Goal: Task Accomplishment & Management: Use online tool/utility

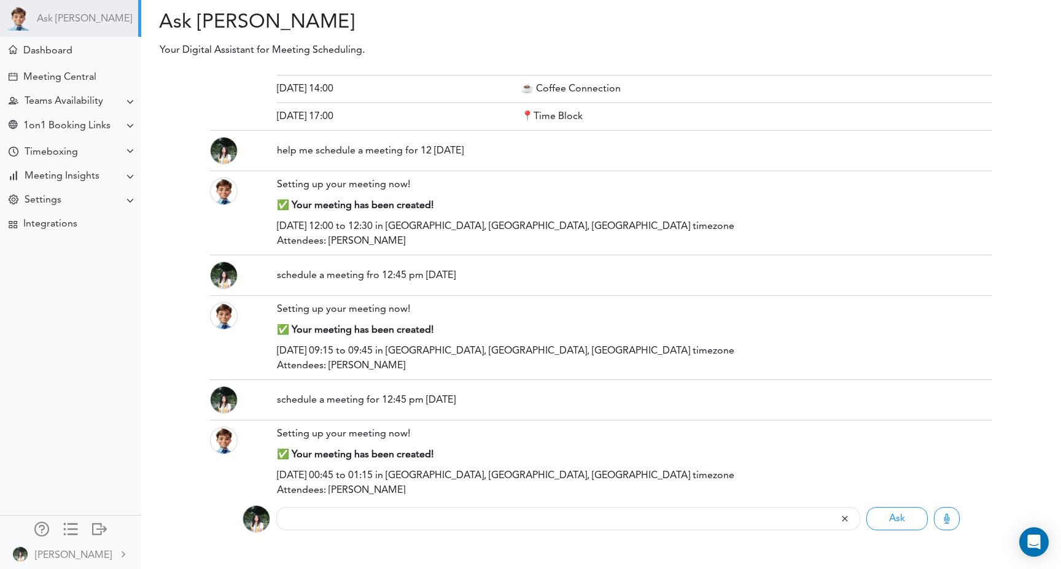
scroll to position [1994, 0]
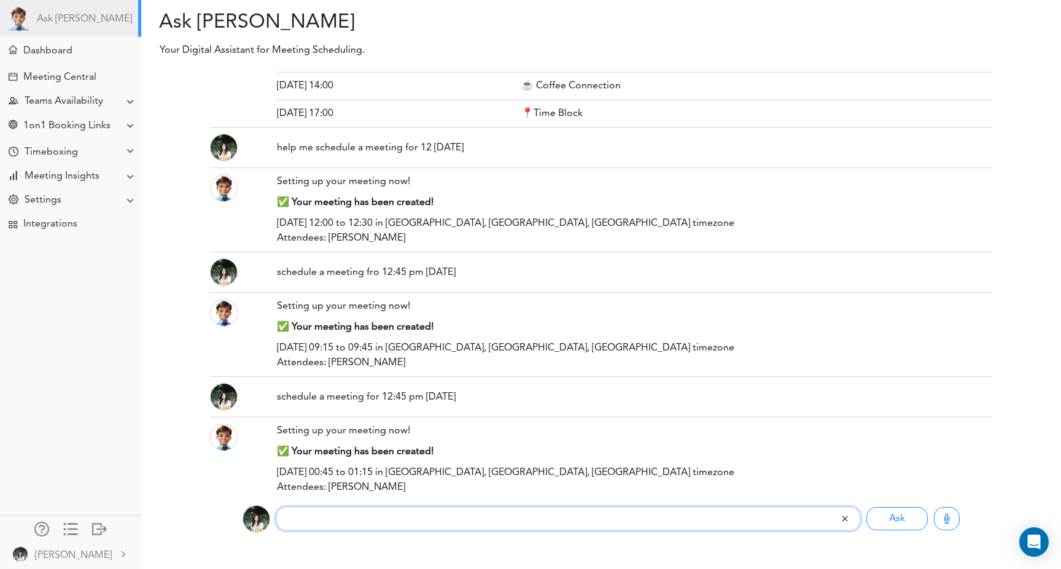
click at [442, 527] on input "text" at bounding box center [557, 518] width 563 height 23
type input "please reschedule my time block from [DATE] 9am to 9:15 am"
click at [867, 507] on button "Ask" at bounding box center [897, 518] width 61 height 23
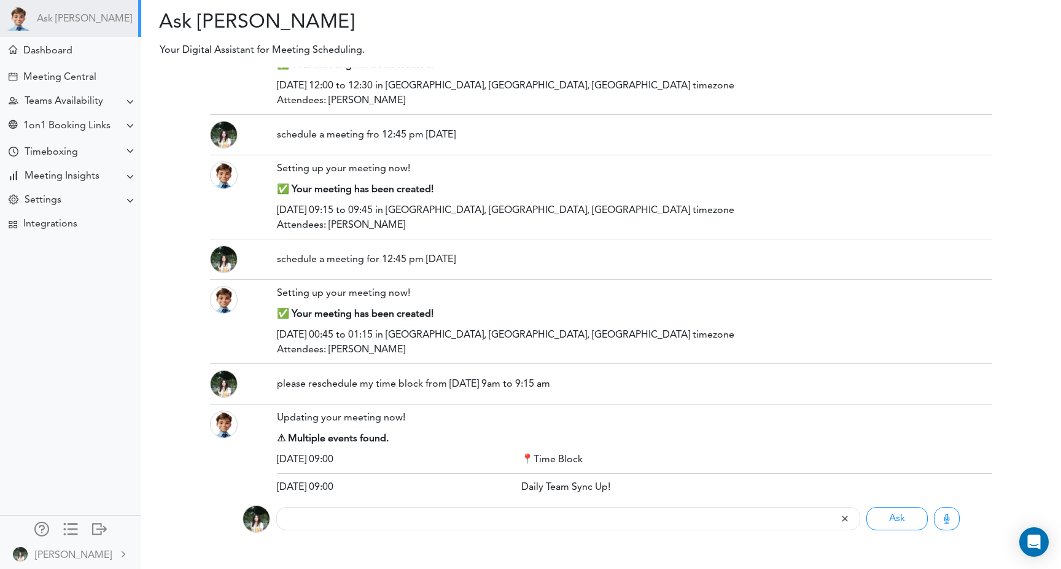
drag, startPoint x: 588, startPoint y: 392, endPoint x: 265, endPoint y: 385, distance: 323.8
click at [265, 385] on div "please reschedule my time block from [DATE] 9am to 9:15 am" at bounding box center [601, 384] width 800 height 28
copy div "please reschedule my time block from [DATE] 9am to 9:15 am"
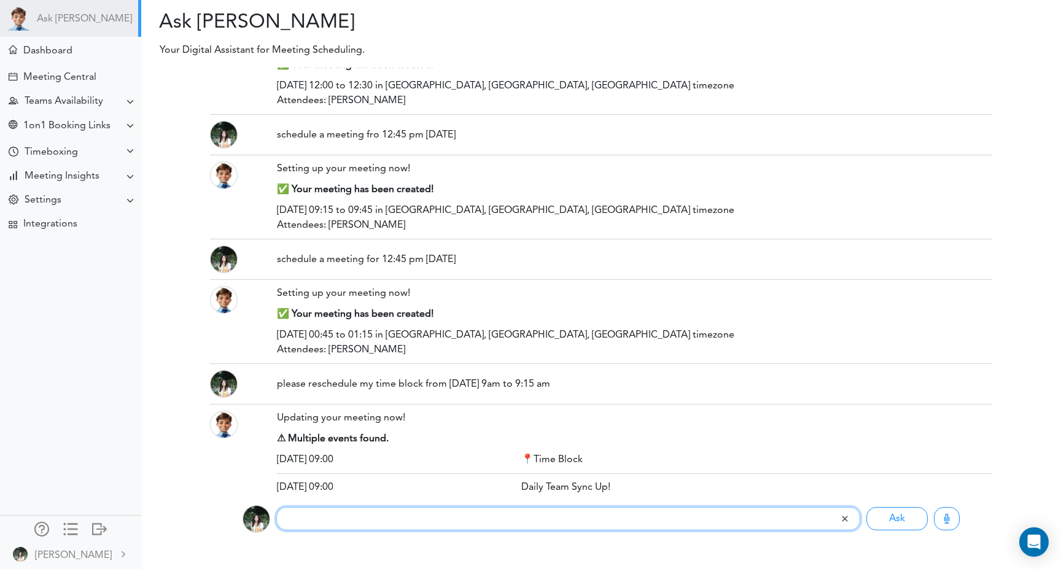
click at [314, 517] on input "text" at bounding box center [557, 518] width 563 height 23
paste input "please reschedule my time block from [DATE] 9am to 9:15 am"
click at [389, 520] on input "please reschedule my time block from [DATE] 9am to 9:15 am" at bounding box center [557, 518] width 563 height 23
type input "please reschedule my meeting called time block from [DATE] 9am to 9:15 am"
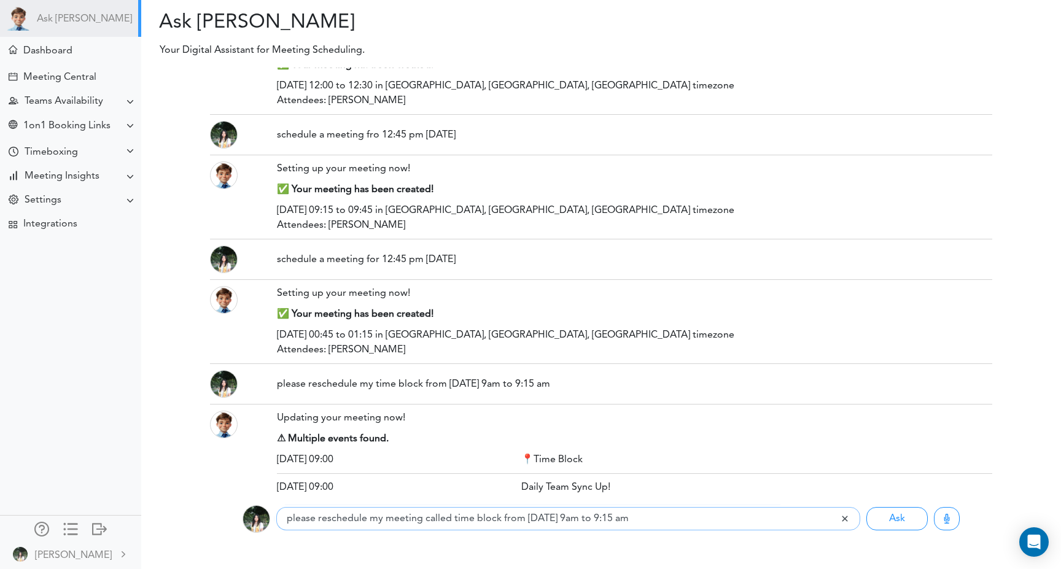
click at [867, 507] on button "Ask" at bounding box center [897, 518] width 61 height 23
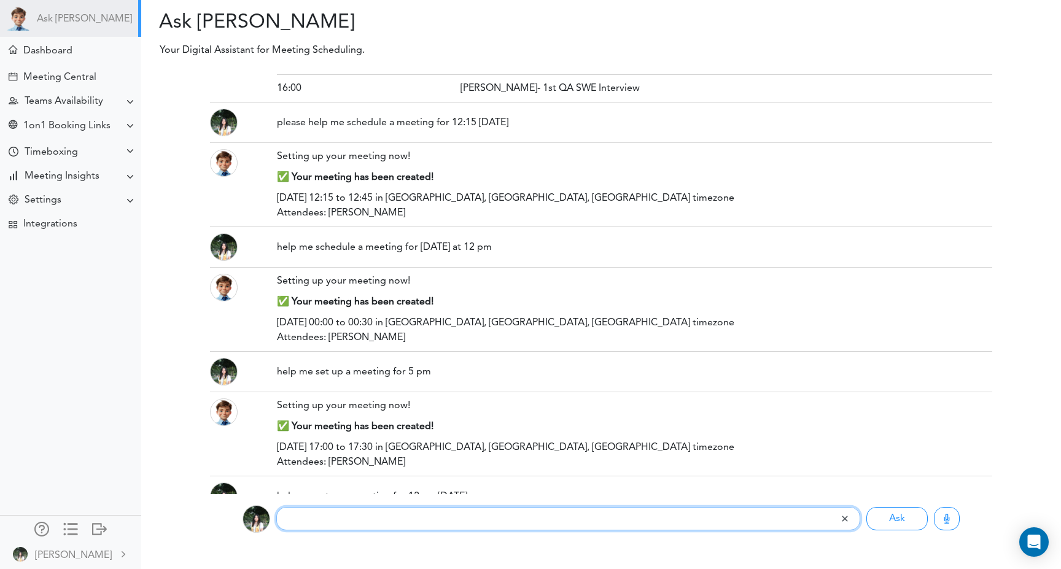
scroll to position [0, 0]
